Goal: Navigation & Orientation: Go to known website

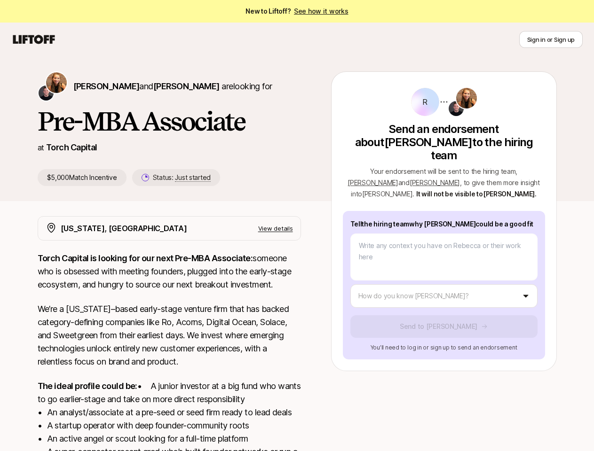
click at [34, 39] on icon at bounding box center [33, 39] width 45 height 13
click at [551, 39] on button "Sign in or Sign up" at bounding box center [550, 39] width 63 height 17
type textarea "x"
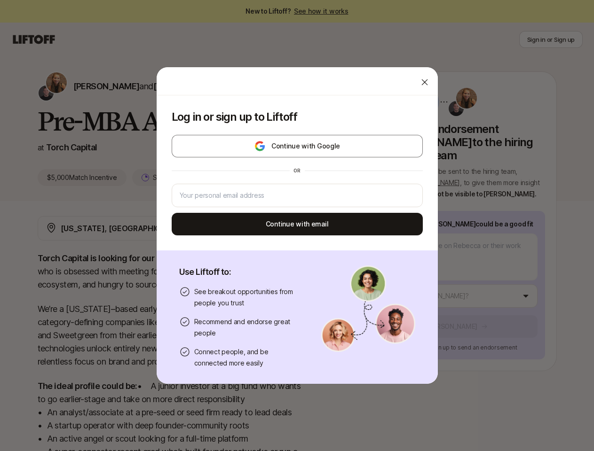
click at [85, 86] on div "Log in or sign up to Liftoff Continue with Google or Continue with email Use Li…" at bounding box center [297, 226] width 594 height 318
click at [163, 86] on div at bounding box center [297, 81] width 281 height 28
click at [166, 178] on div "Log in or sign up to Liftoff Continue with Google or Continue with email" at bounding box center [297, 172] width 281 height 155
click at [523, 158] on div "Log in or sign up to Liftoff Continue with Google or Continue with email Use Li…" at bounding box center [297, 226] width 594 height 318
click at [385, 169] on div "or" at bounding box center [297, 170] width 251 height 15
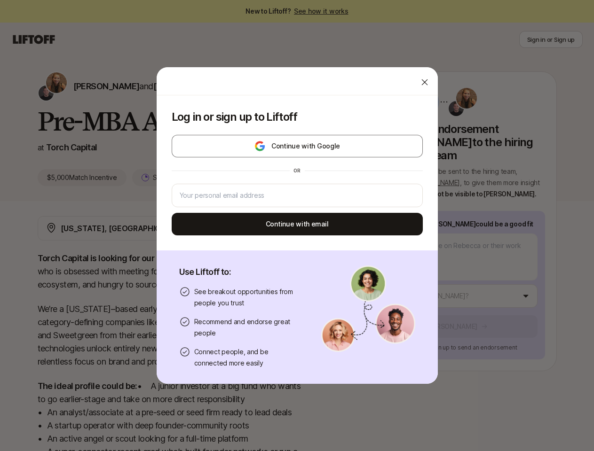
click at [455, 283] on div "Log in or sign up to Liftoff Continue with Google or Continue with email Use Li…" at bounding box center [297, 226] width 594 height 318
click at [287, 229] on button "Continue with email" at bounding box center [297, 224] width 251 height 23
